Goal: Task Accomplishment & Management: Use online tool/utility

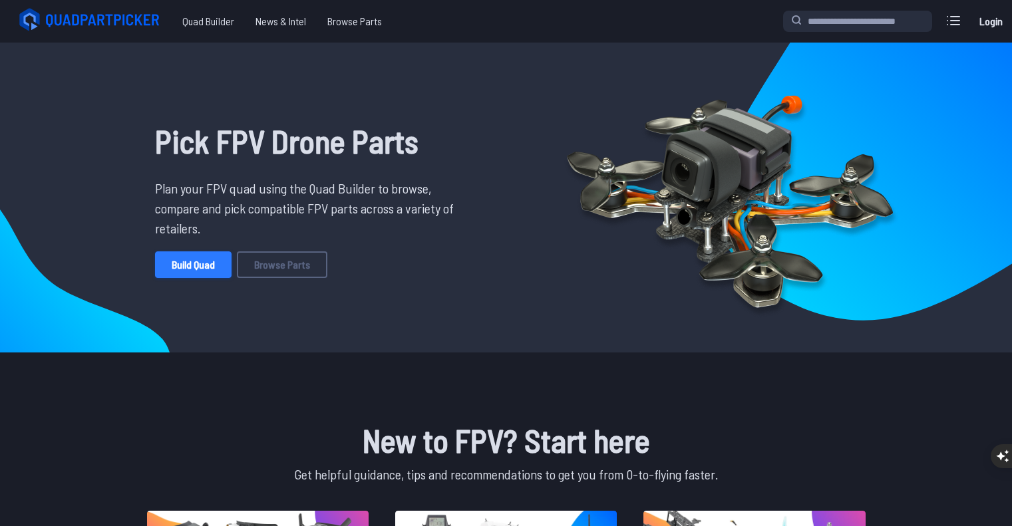
scroll to position [7, 0]
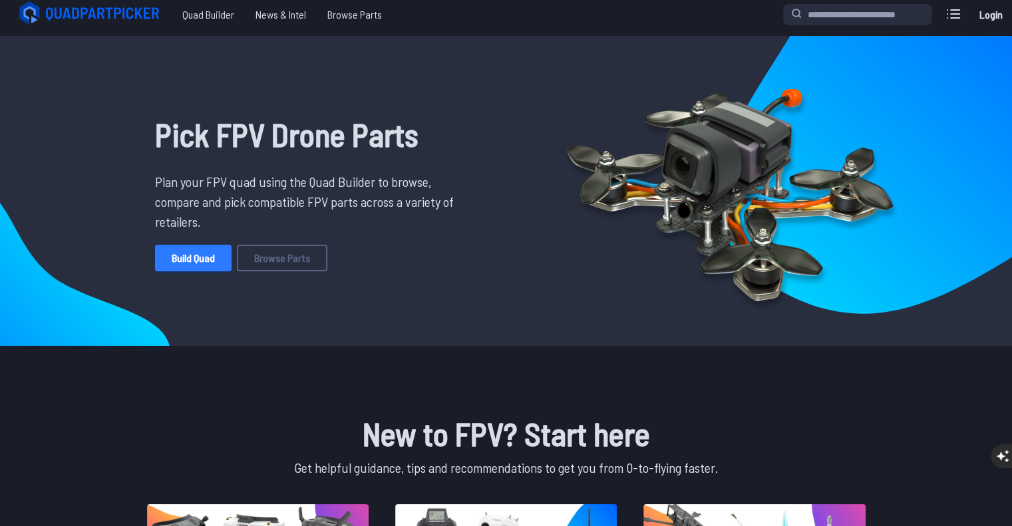
click at [206, 255] on link "Build Quad" at bounding box center [193, 258] width 76 height 27
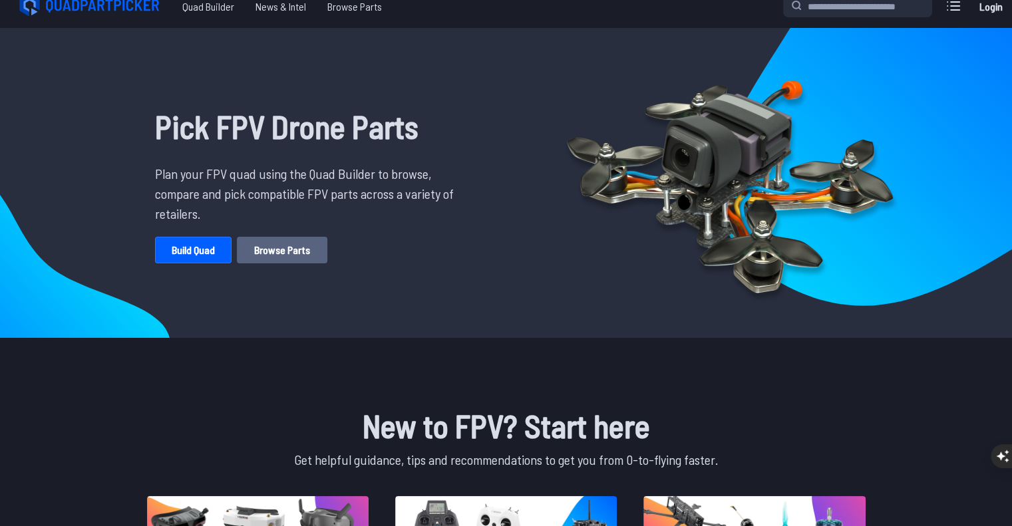
scroll to position [29, 0]
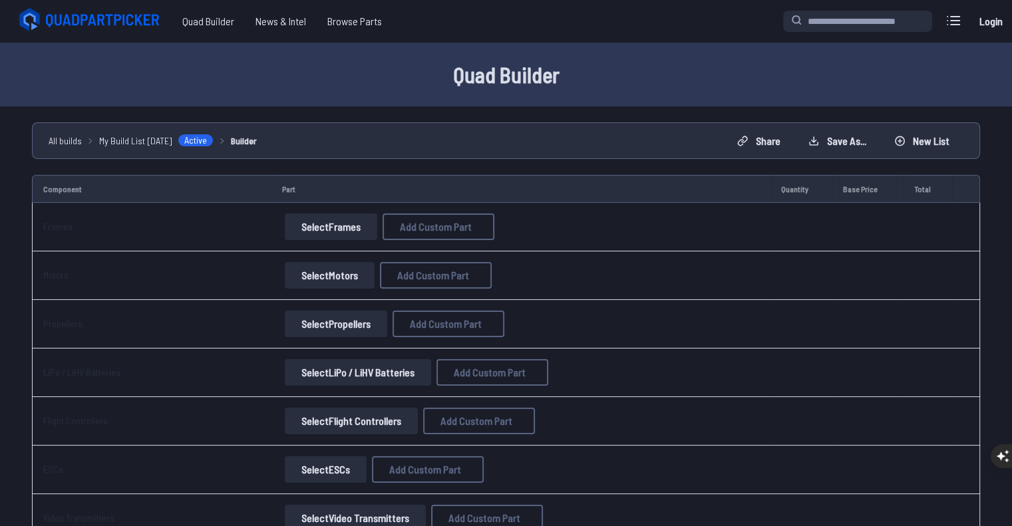
click at [326, 231] on button "Select Frames" at bounding box center [331, 226] width 92 height 27
click at [346, 225] on button "Select Frames" at bounding box center [331, 226] width 92 height 27
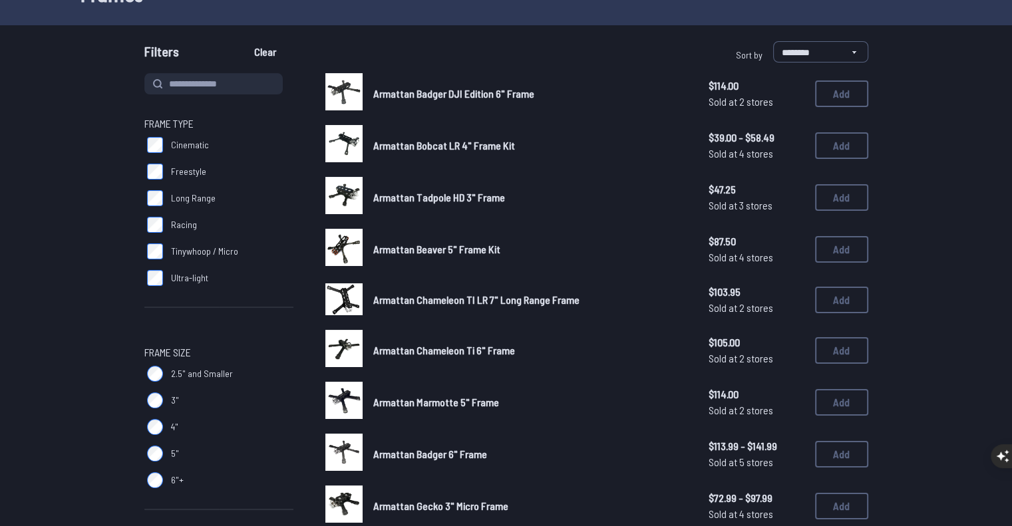
scroll to position [90, 0]
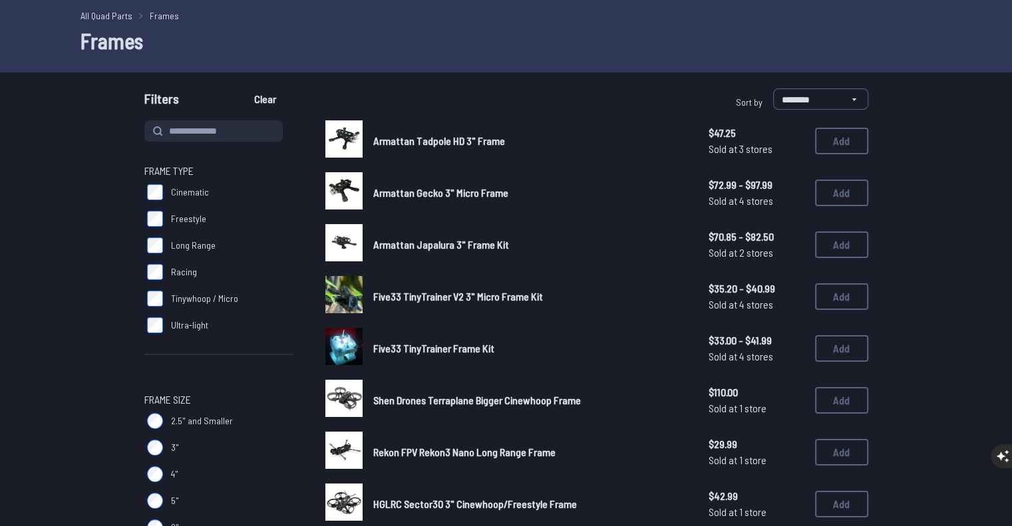
scroll to position [51, 0]
click at [353, 146] on img at bounding box center [343, 138] width 37 height 37
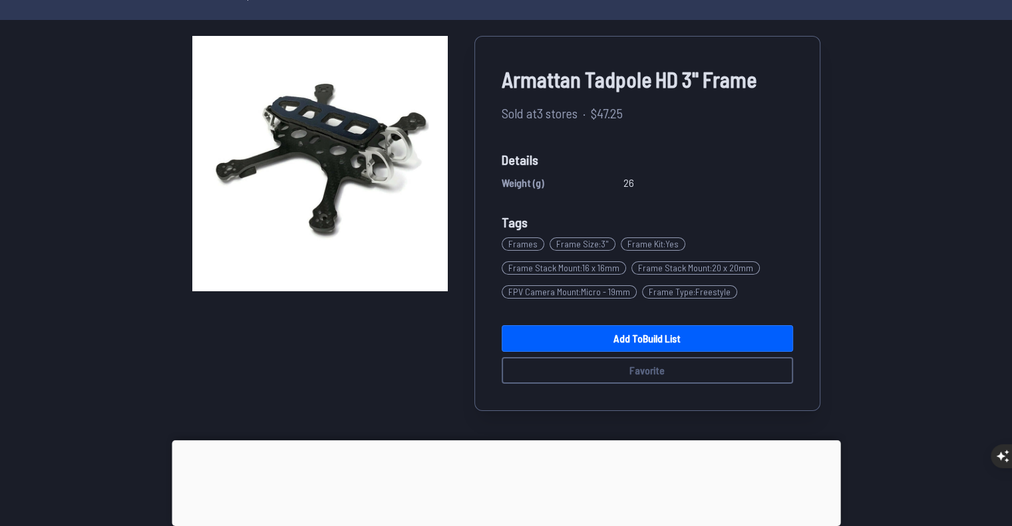
scroll to position [74, 0]
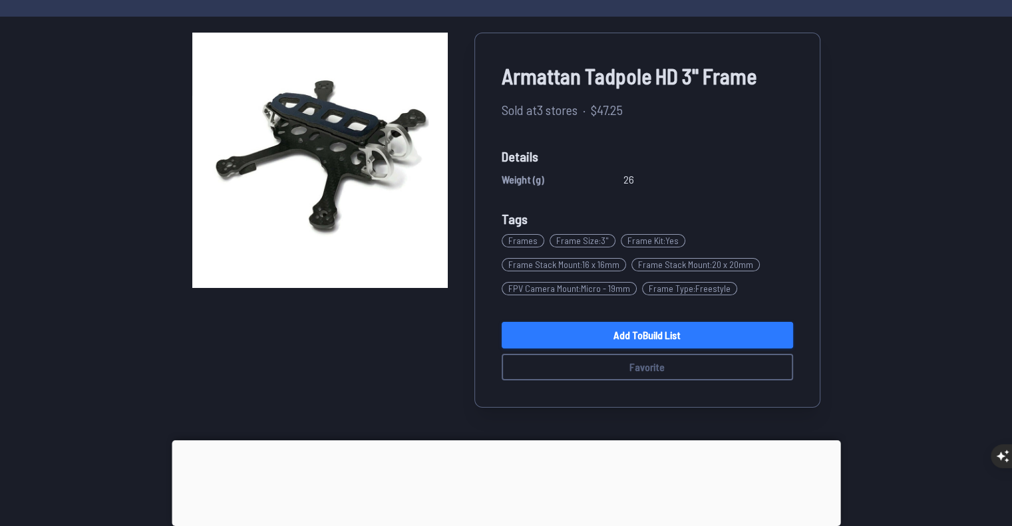
click at [589, 340] on link "Add to Build List" at bounding box center [646, 335] width 291 height 27
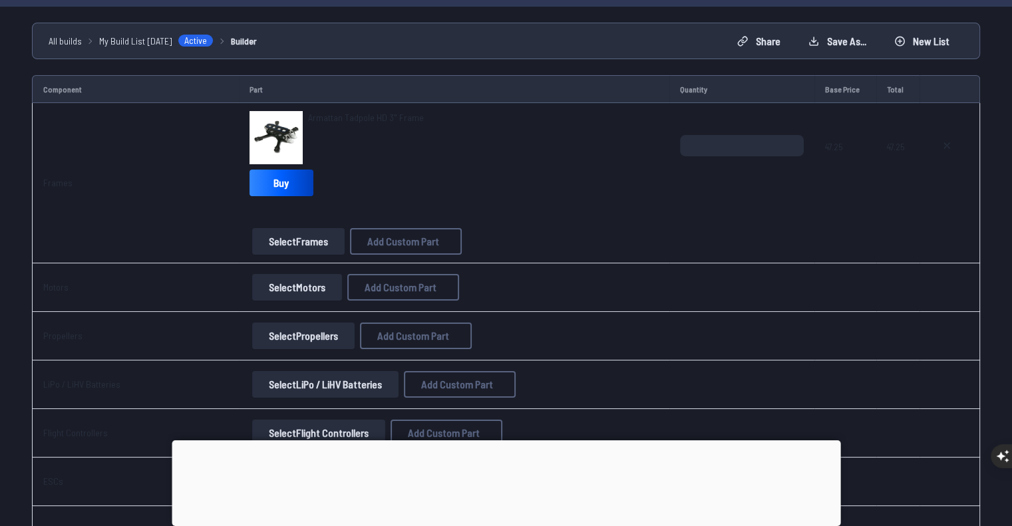
scroll to position [101, 0]
click at [283, 236] on button "Select Frames" at bounding box center [298, 240] width 92 height 27
click at [279, 234] on button "Select Frames" at bounding box center [298, 240] width 92 height 27
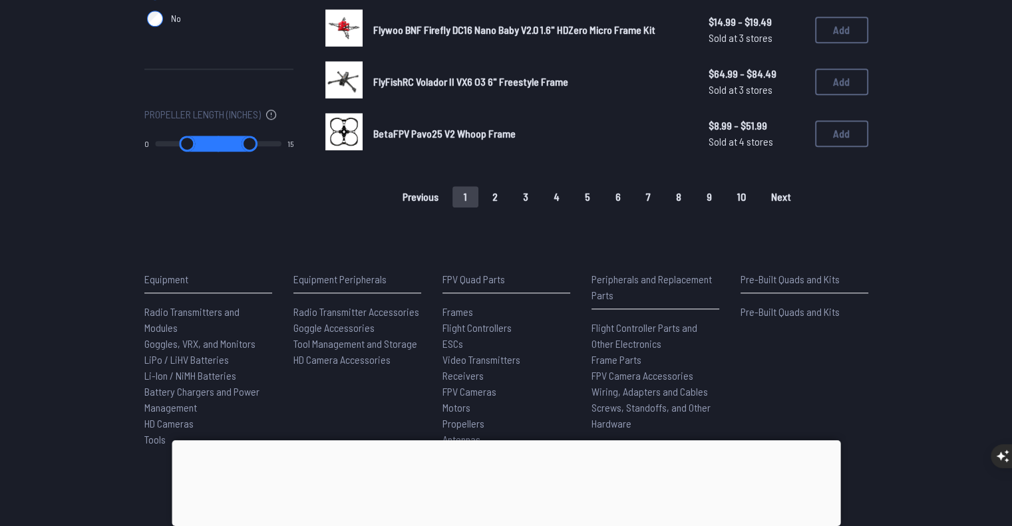
scroll to position [1030, 0]
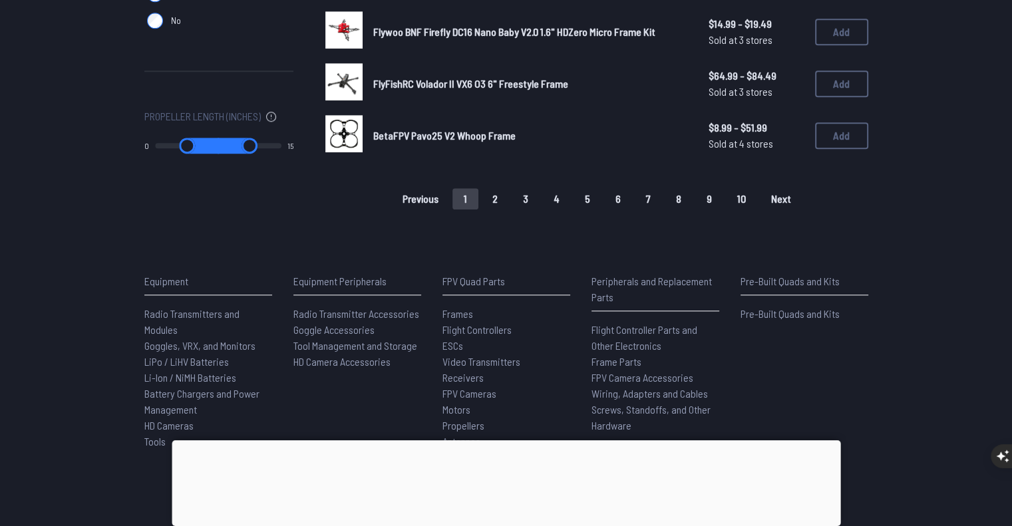
click at [504, 194] on button "2" at bounding box center [495, 198] width 28 height 21
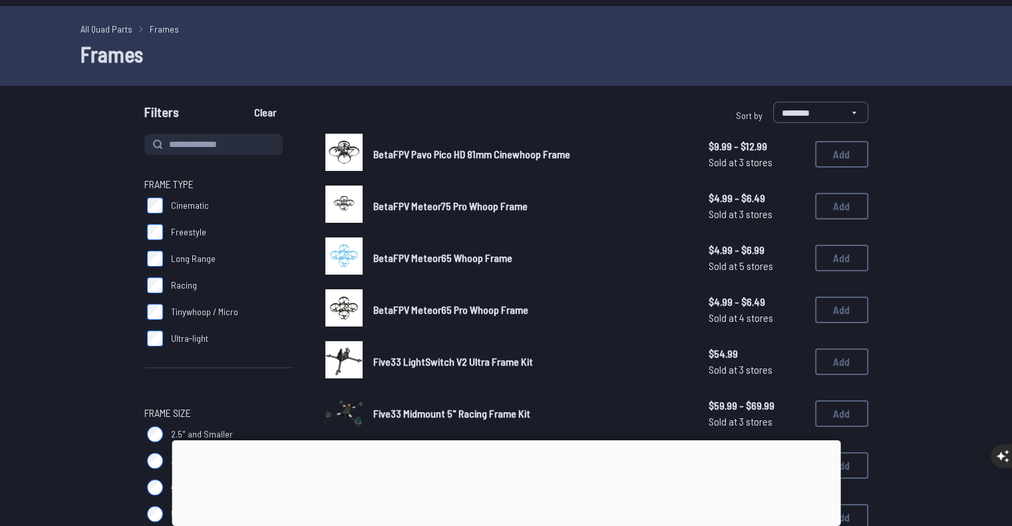
scroll to position [37, 0]
click at [350, 152] on img at bounding box center [343, 151] width 37 height 37
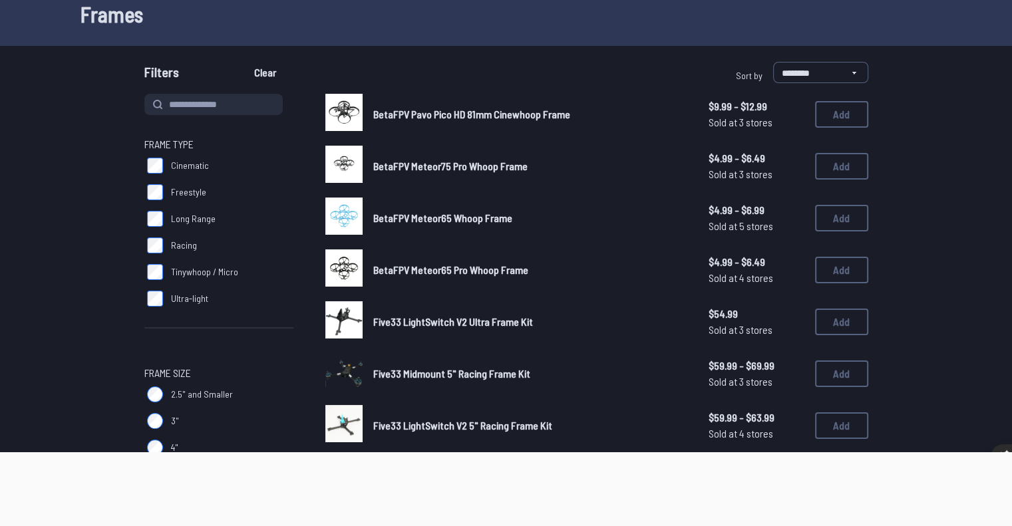
scroll to position [204, 0]
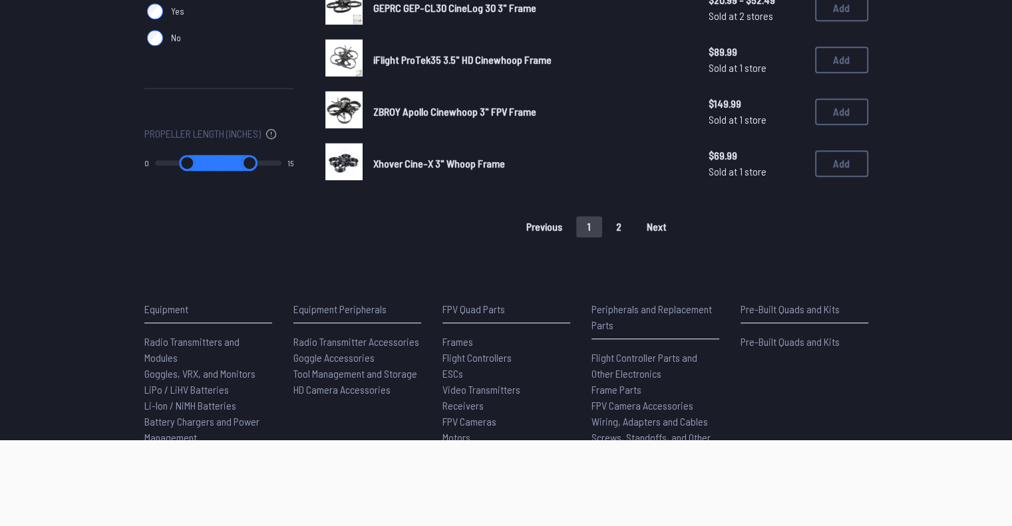
scroll to position [1012, 0]
click at [621, 225] on button "2" at bounding box center [619, 227] width 28 height 21
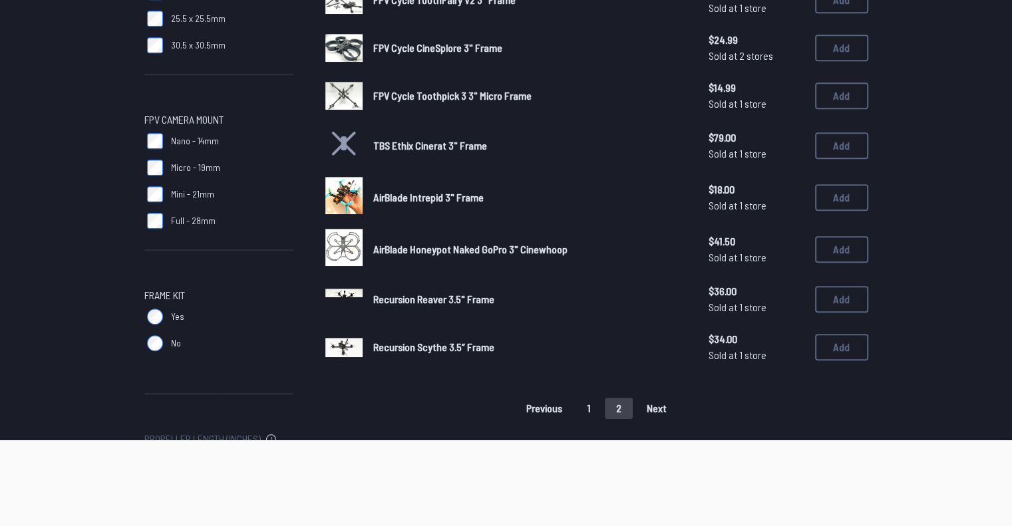
scroll to position [709, 0]
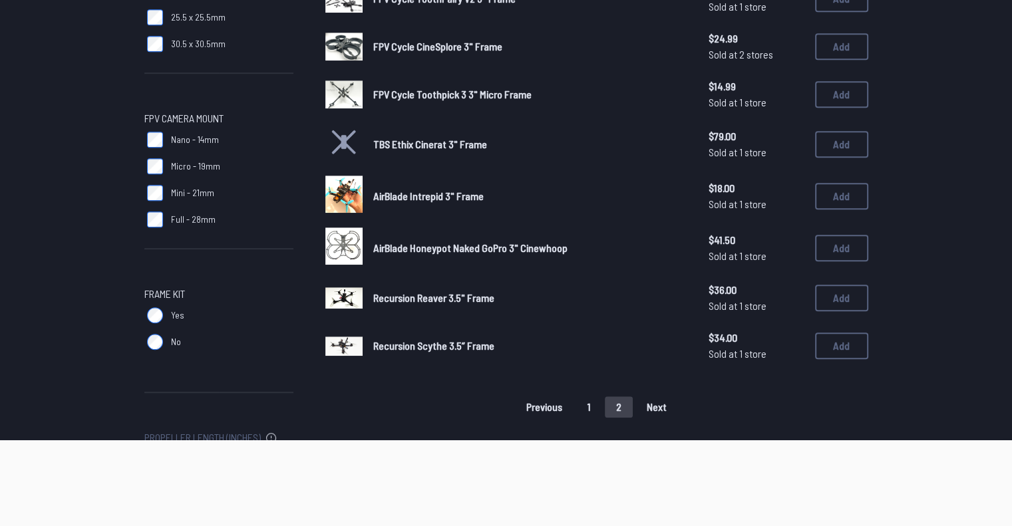
click at [597, 407] on button "1" at bounding box center [589, 406] width 26 height 21
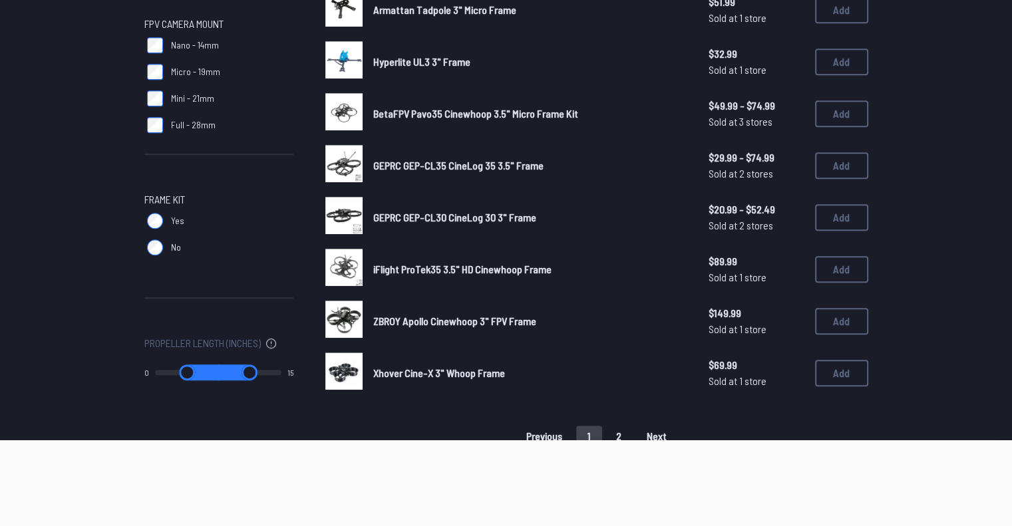
scroll to position [803, 0]
click at [827, 166] on button "Add" at bounding box center [841, 166] width 53 height 27
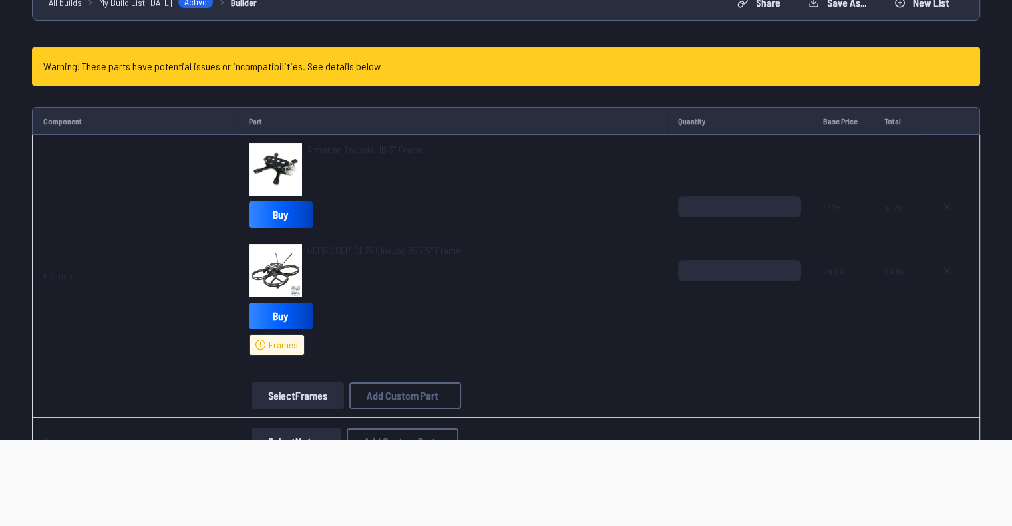
scroll to position [162, 0]
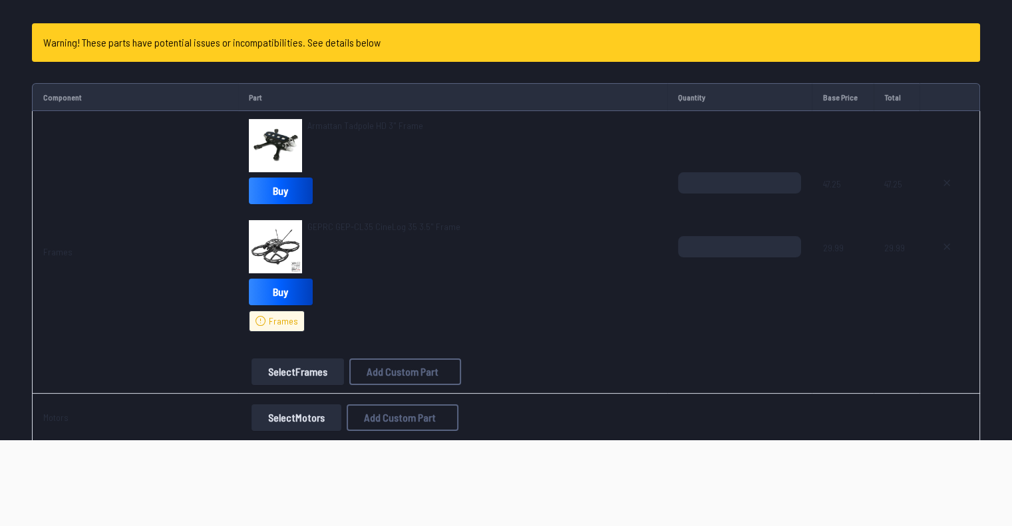
click at [283, 374] on button "Select Frames" at bounding box center [297, 371] width 92 height 27
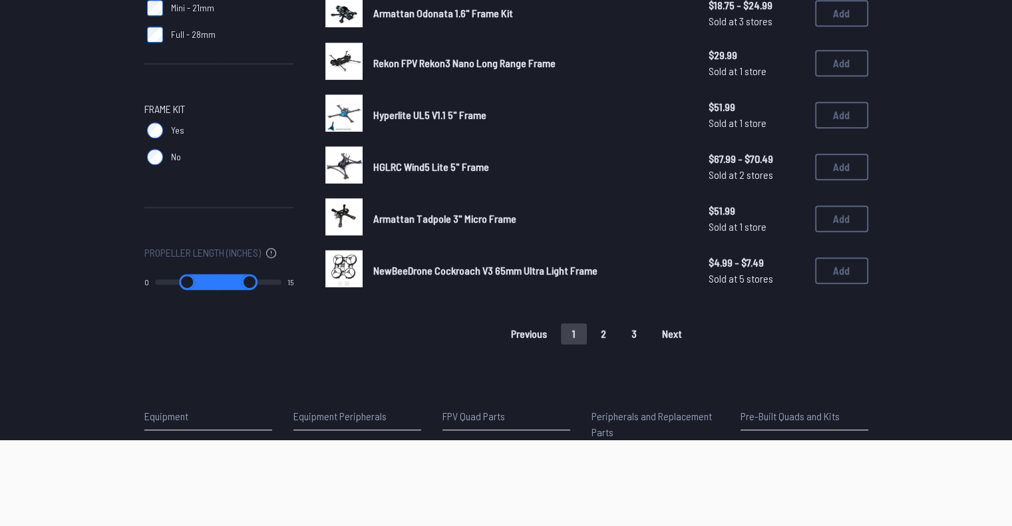
scroll to position [880, 0]
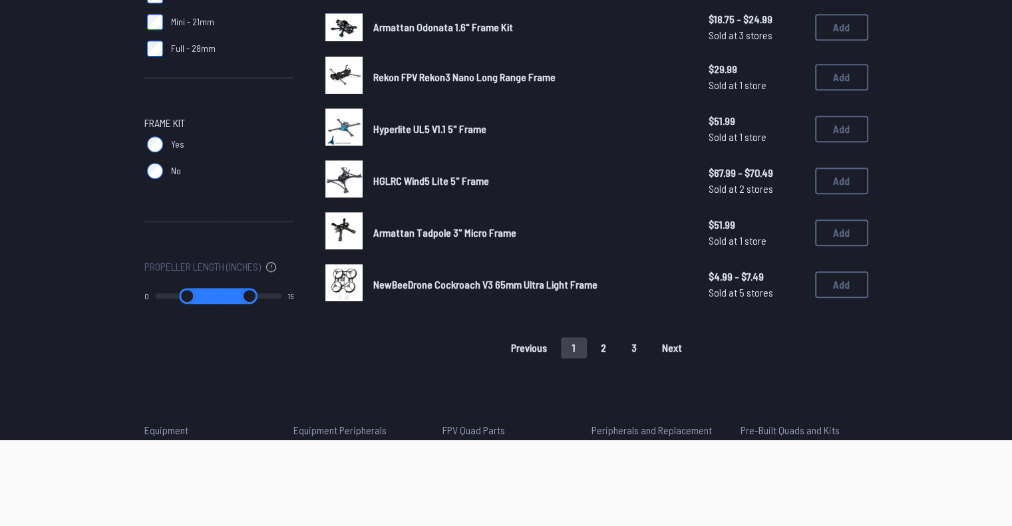
click at [625, 340] on button "3" at bounding box center [634, 347] width 28 height 21
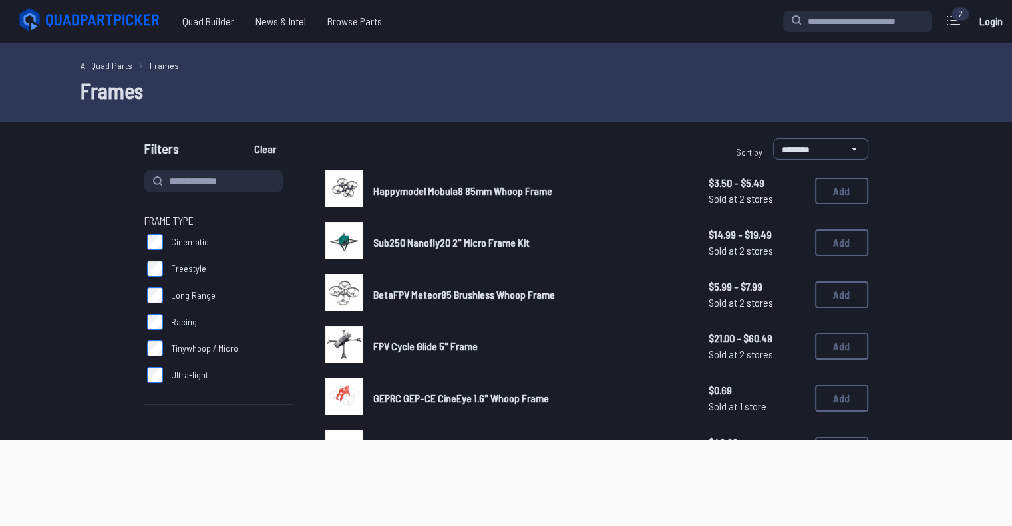
click at [566, 349] on link "FPV Cycle Glide 5" Frame" at bounding box center [530, 347] width 314 height 16
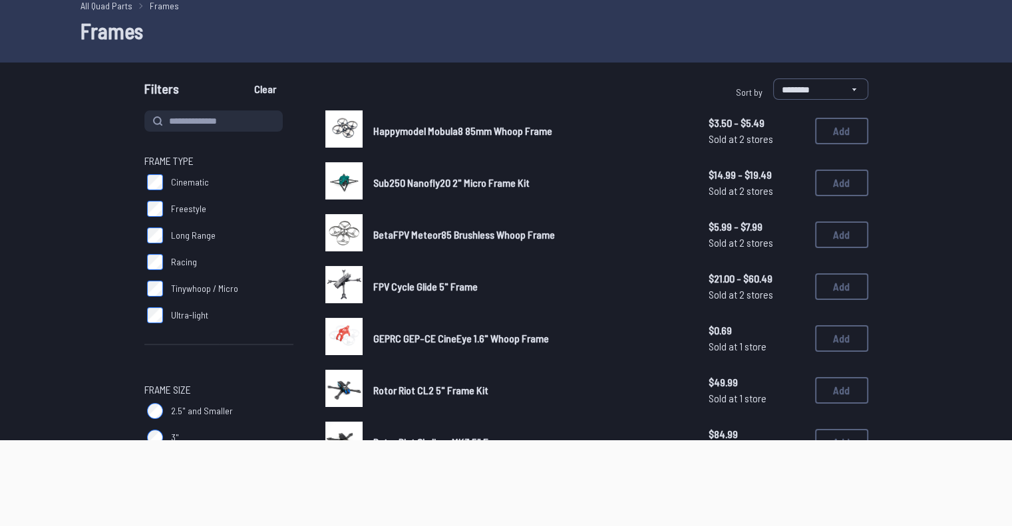
scroll to position [61, 0]
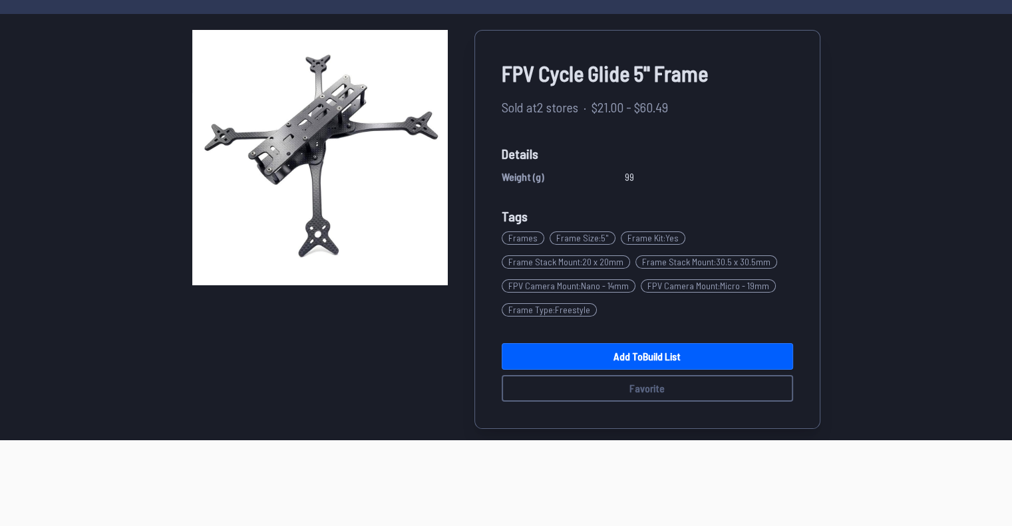
scroll to position [34, 0]
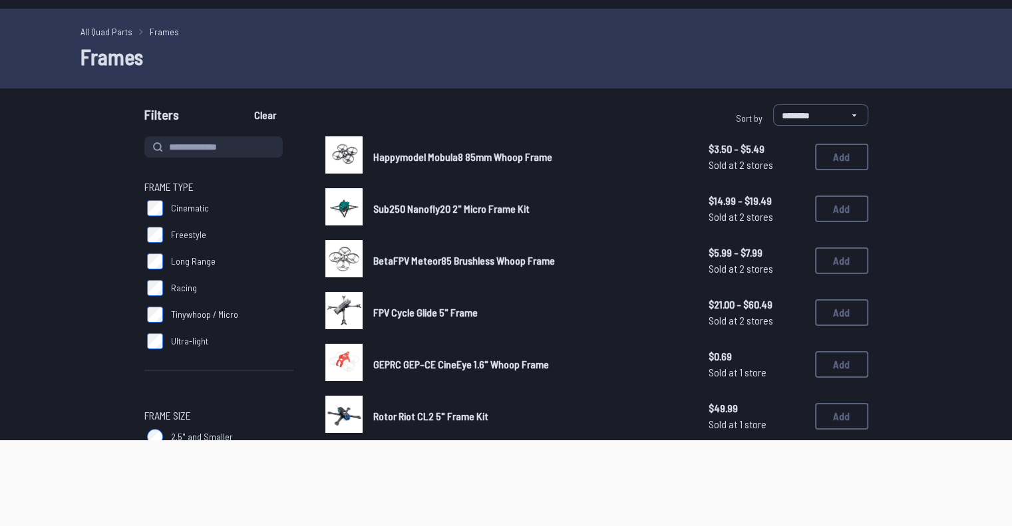
scroll to position [76, 0]
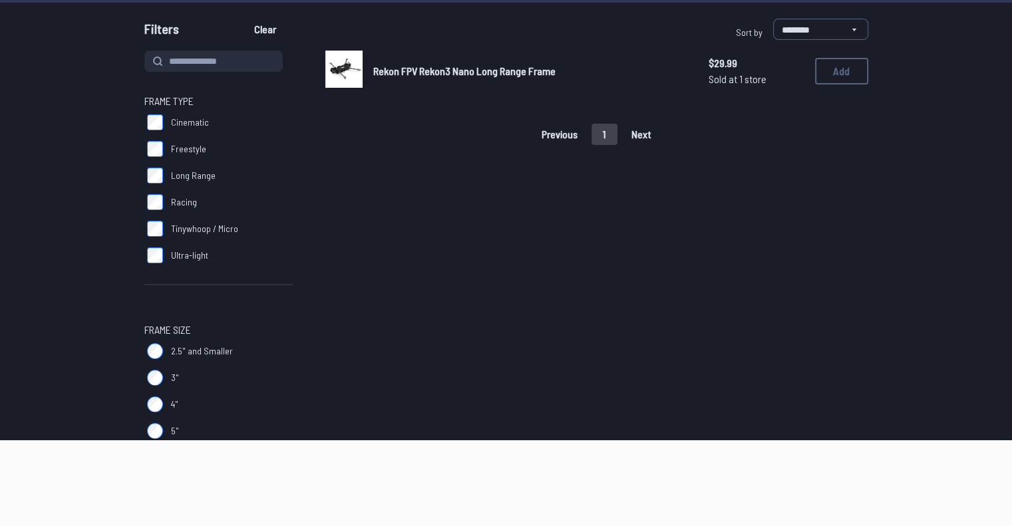
scroll to position [122, 0]
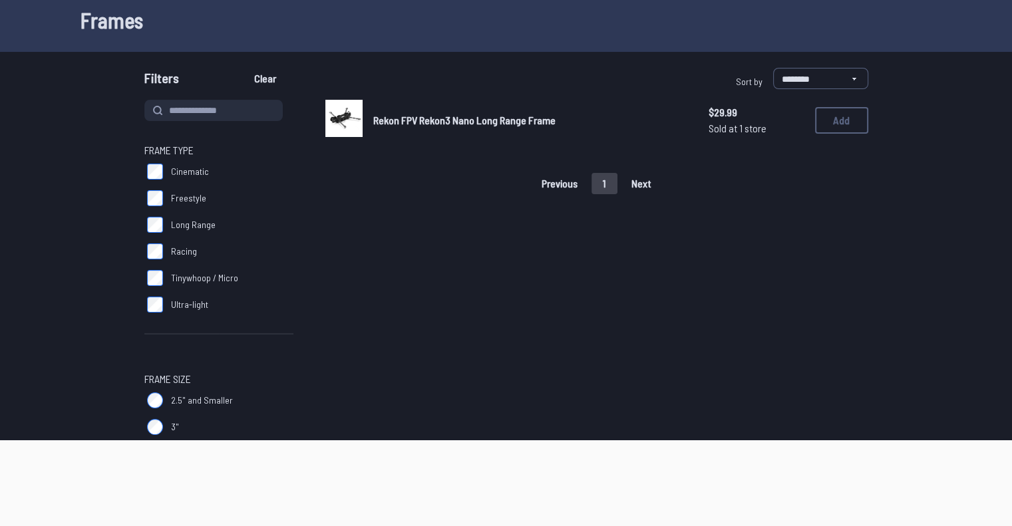
scroll to position [69, 0]
click at [349, 122] on img at bounding box center [343, 119] width 37 height 37
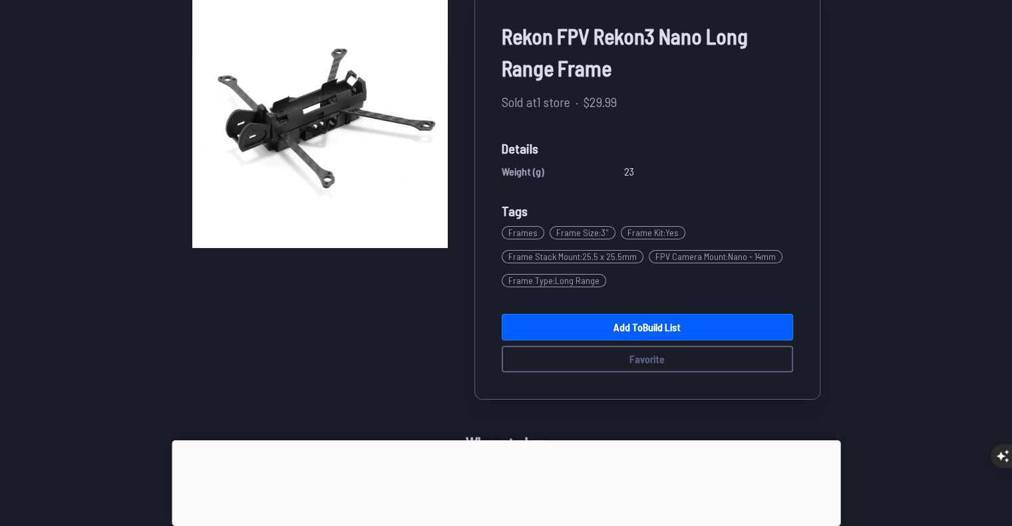
scroll to position [117, 0]
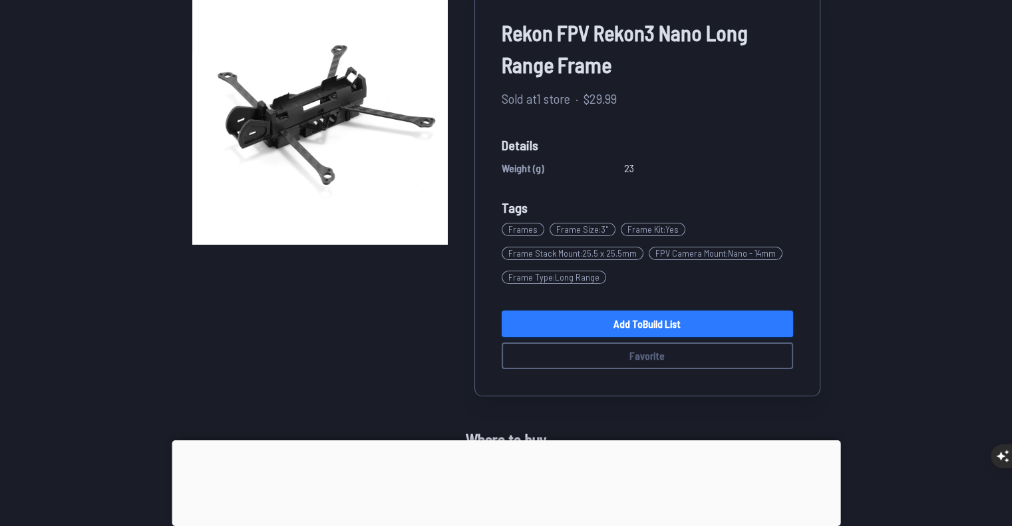
click at [614, 323] on link "Add to Build List" at bounding box center [646, 324] width 291 height 27
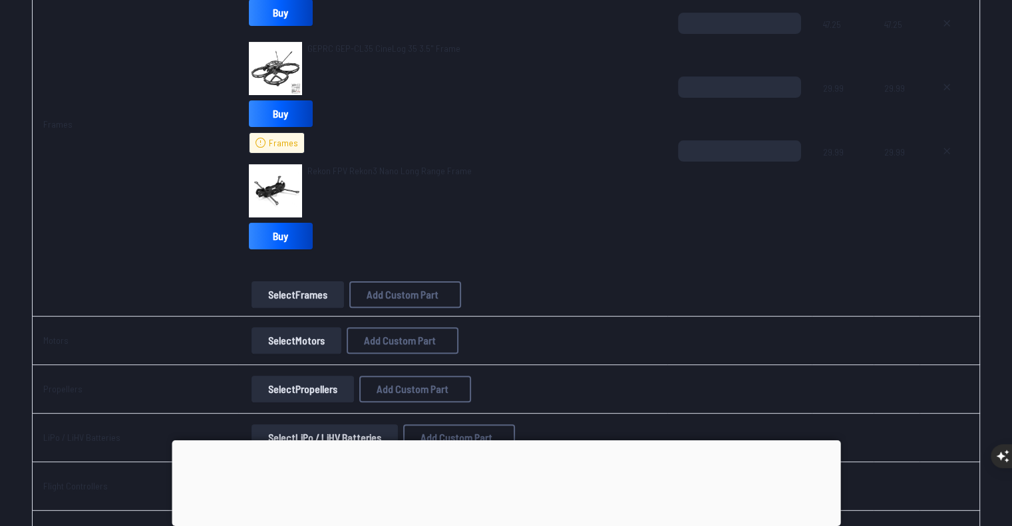
scroll to position [340, 0]
click at [313, 299] on button "Select Frames" at bounding box center [297, 295] width 92 height 27
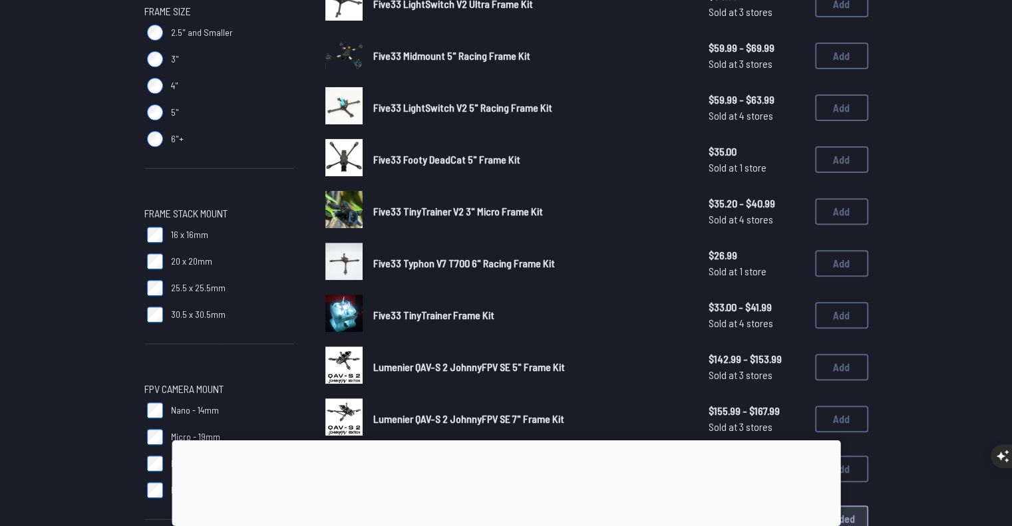
scroll to position [439, 0]
click at [511, 440] on div at bounding box center [506, 440] width 668 height 0
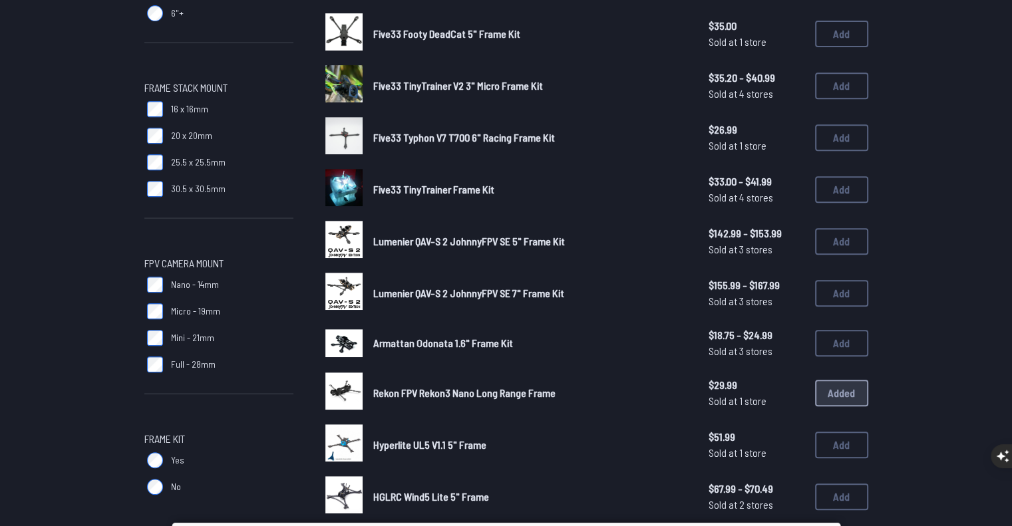
scroll to position [564, 0]
click at [656, 410] on div "Five33 LightSwitch HD 5" Racing Frame Kit $64.99 Sold at 1 store $64.99 Sold at…" at bounding box center [596, 113] width 543 height 1015
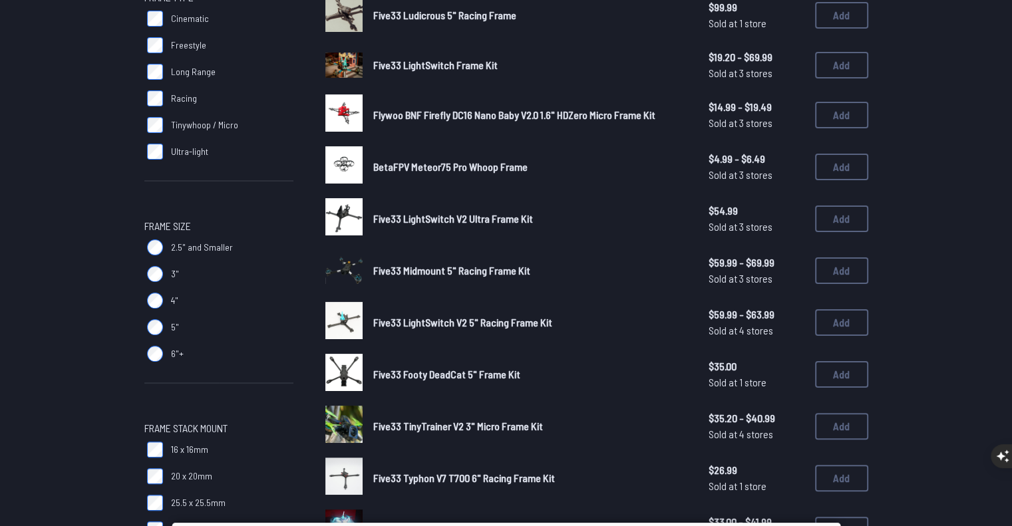
scroll to position [207, 0]
